Goal: Communication & Community: Ask a question

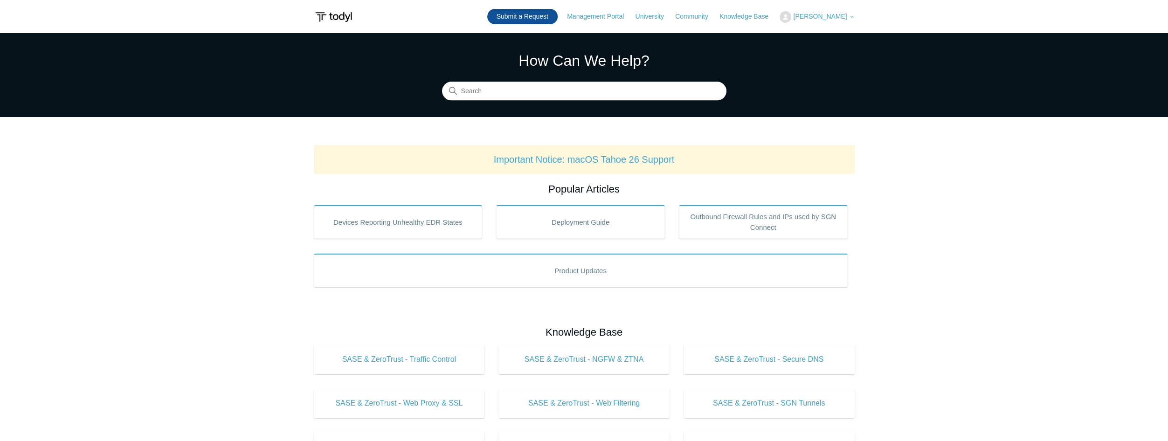
click at [520, 14] on link "Submit a Request" at bounding box center [522, 16] width 70 height 15
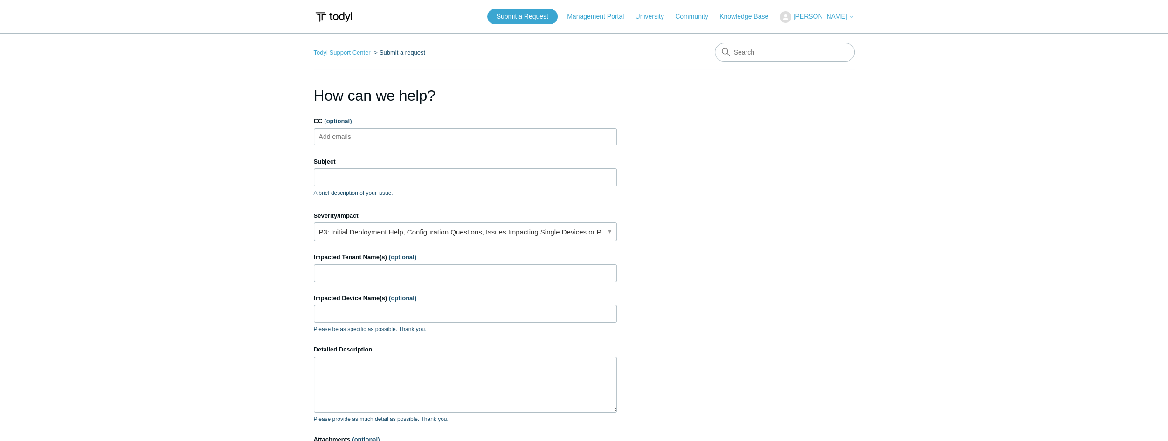
click at [340, 133] on input "CC (optional)" at bounding box center [342, 137] width 55 height 14
type input "[EMAIL_ADDRESS][DOMAIN_NAME]"
click at [341, 177] on input "Subject" at bounding box center [465, 177] width 303 height 18
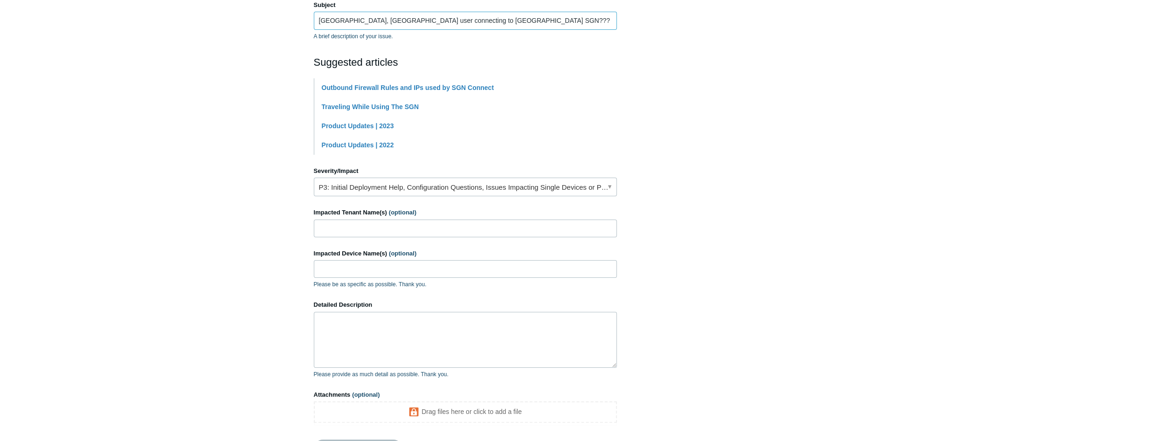
scroll to position [161, 0]
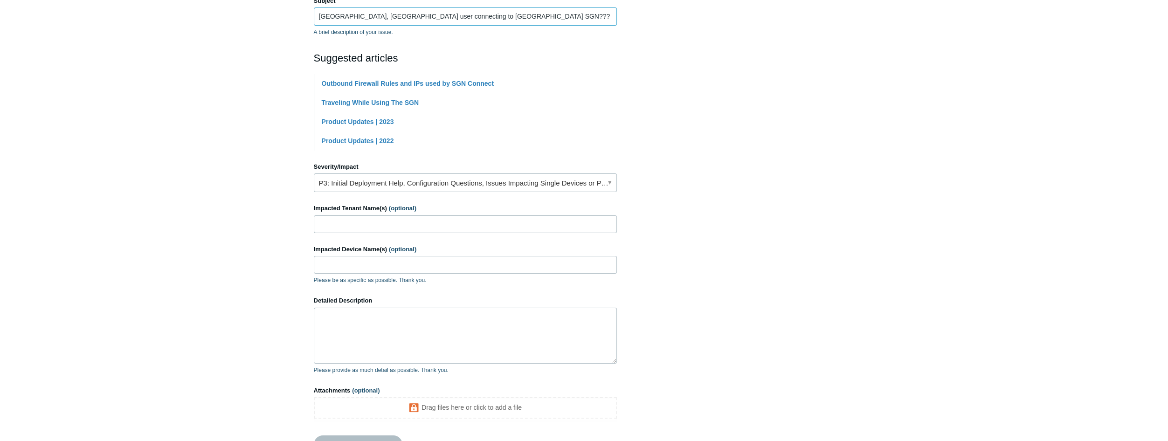
type input "[GEOGRAPHIC_DATA], [GEOGRAPHIC_DATA] user connecting to [GEOGRAPHIC_DATA] SGN???"
click at [390, 223] on input "Impacted Tenant Name(s) (optional)" at bounding box center [465, 224] width 303 height 18
type input "Soho Studio"
click at [348, 265] on input "Impacted Device Name(s) (optional)" at bounding box center [465, 265] width 303 height 18
paste input "EXT-6CR64729WV"
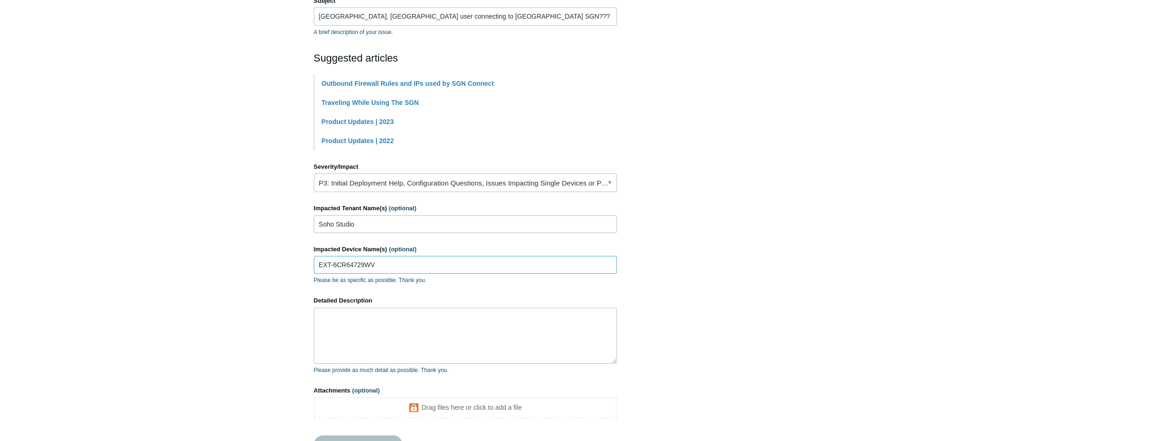
type input "EXT-6CR64729WV"
click at [364, 327] on textarea "Detailed Description" at bounding box center [465, 336] width 303 height 56
type textarea "P"
type textarea "I"
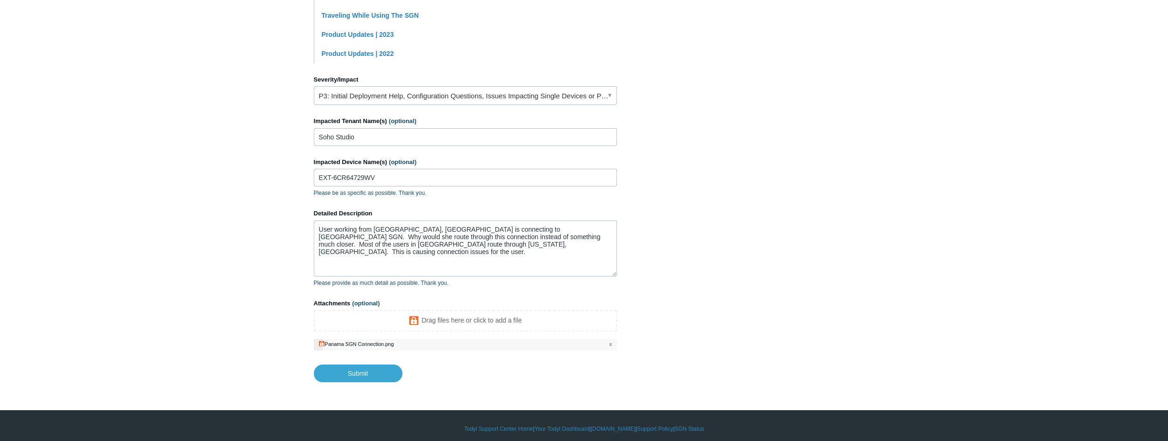
scroll to position [254, 0]
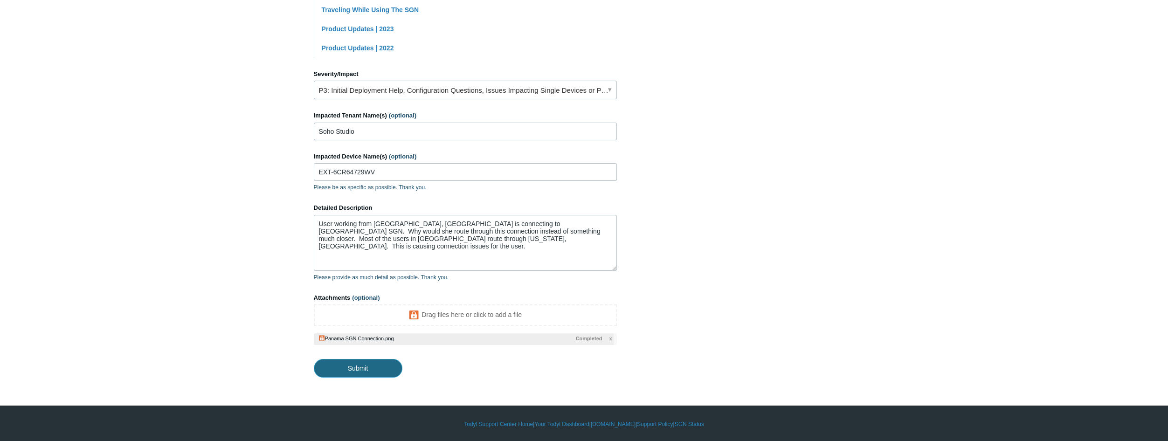
click at [348, 367] on input "Submit" at bounding box center [358, 368] width 89 height 19
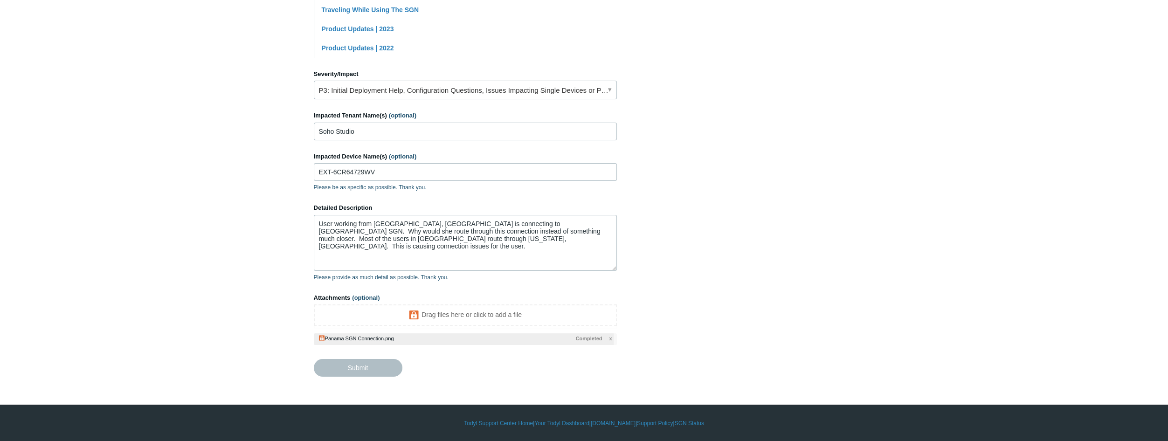
type textarea "User working from Panama, South America is connecting to Hong Kong SGN. Why wou…"
